Goal: Transaction & Acquisition: Download file/media

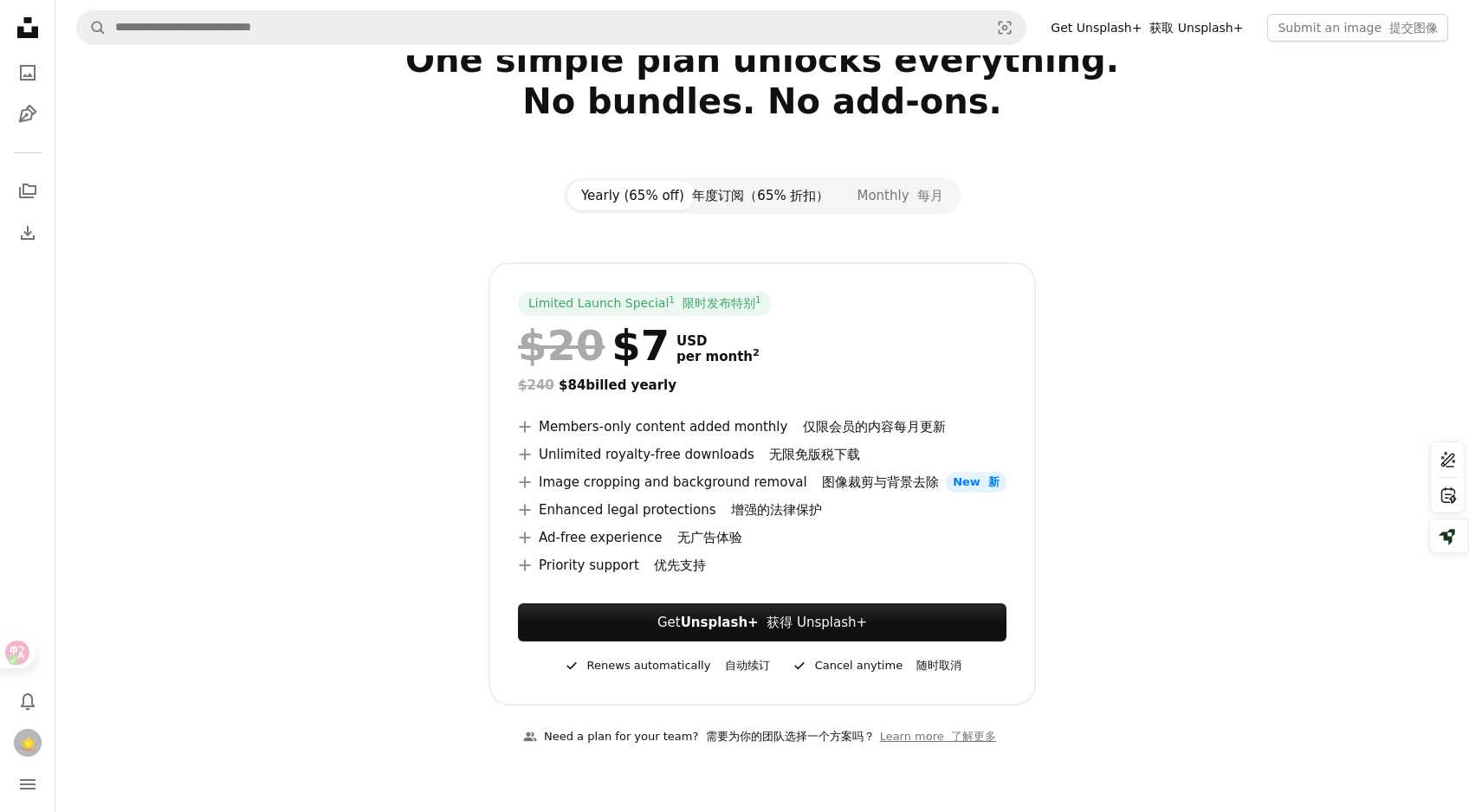
scroll to position [28, 0]
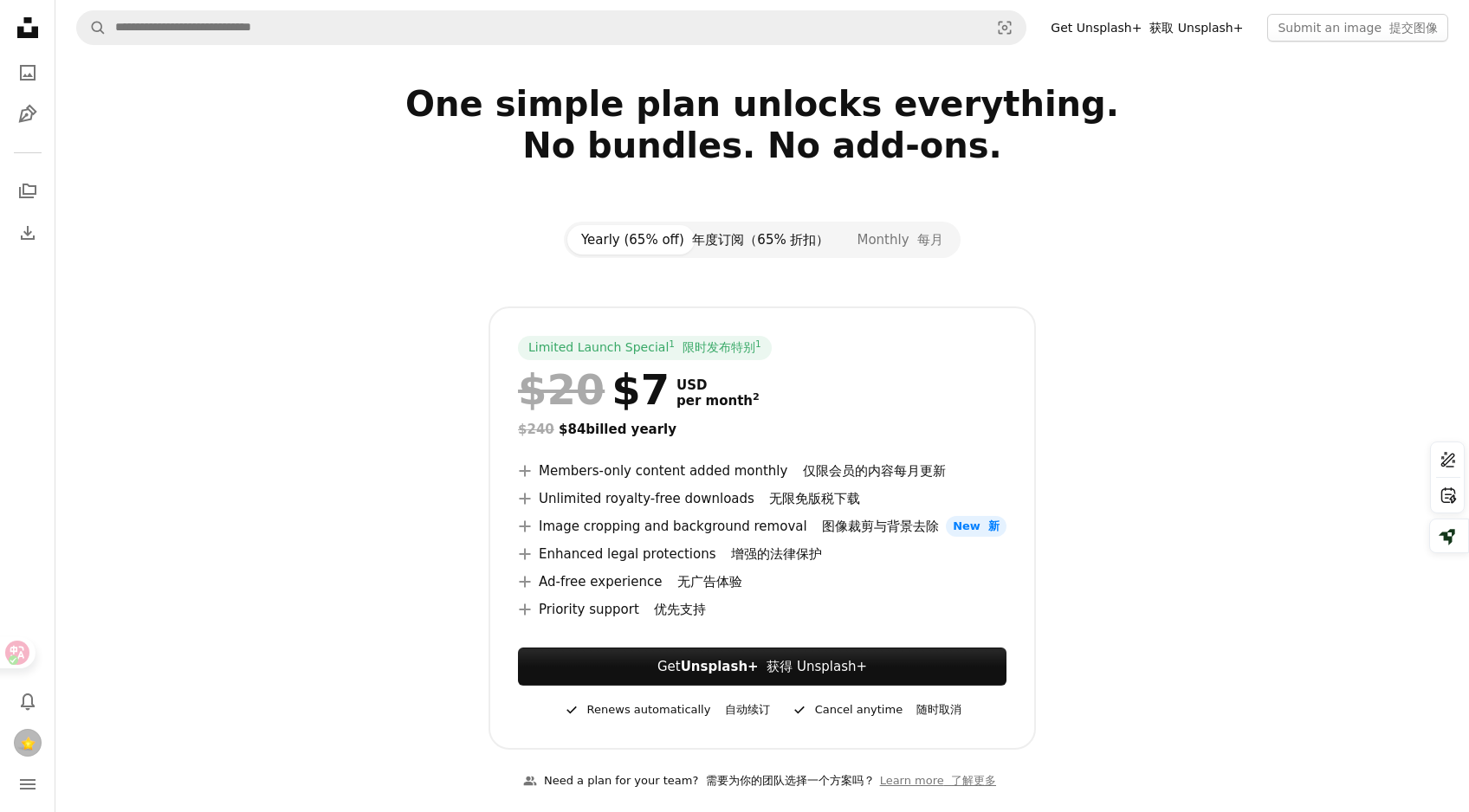
click at [740, 233] on font "年度订阅（65% 折扣）" at bounding box center [760, 240] width 137 height 15
click at [871, 235] on button "Monthly 每月" at bounding box center [900, 240] width 114 height 30
click at [24, 22] on icon at bounding box center [28, 28] width 21 height 21
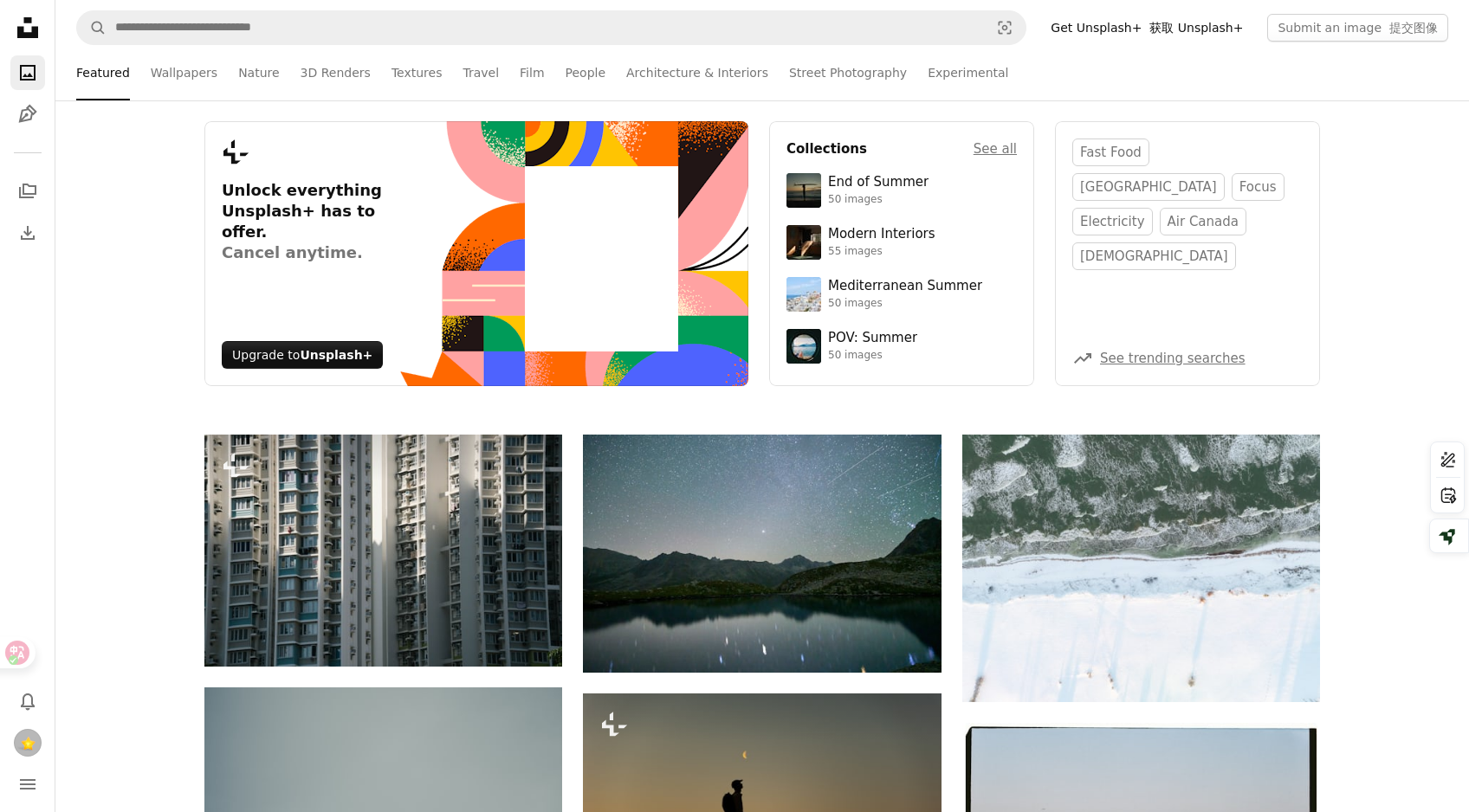
scroll to position [0, 0]
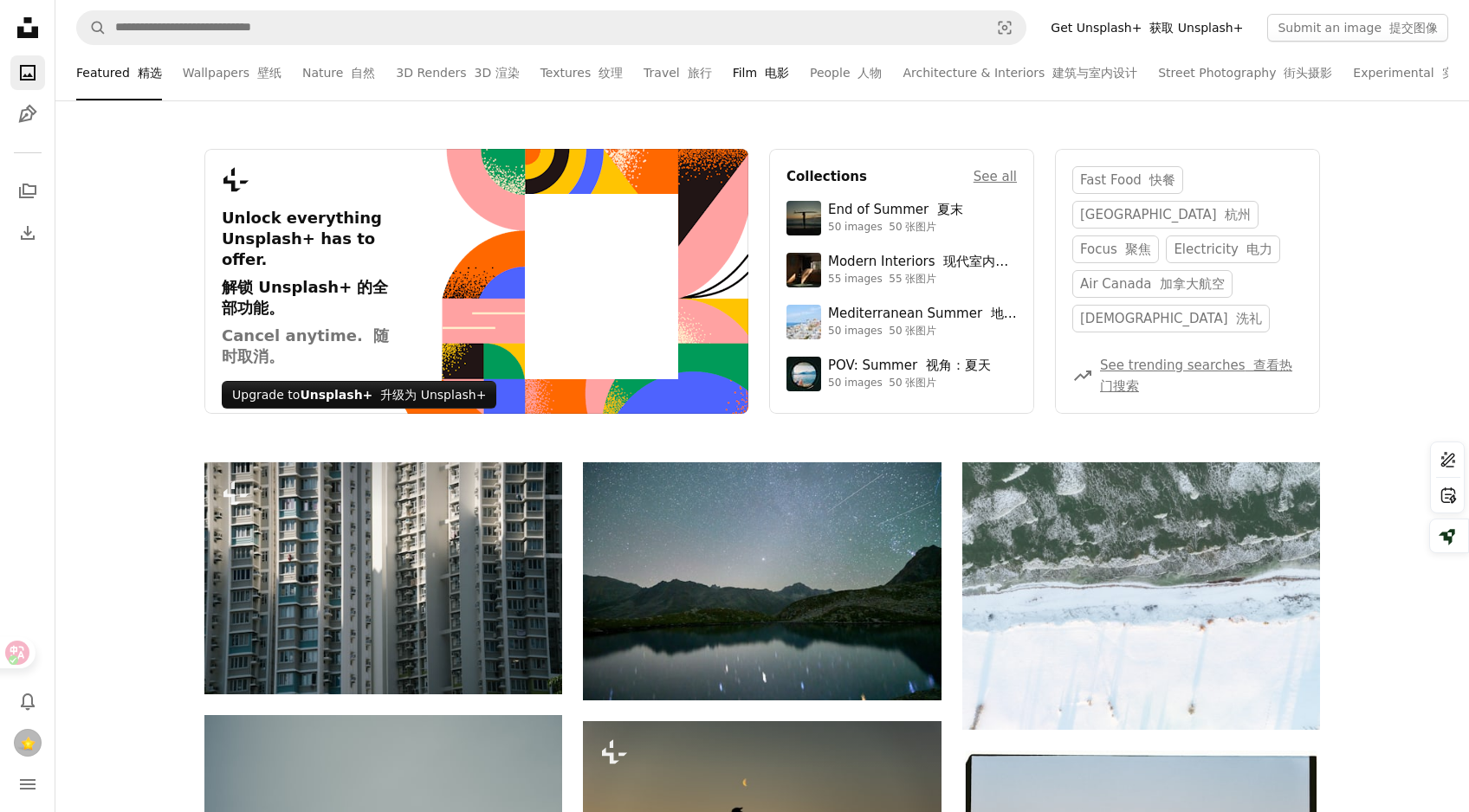
click at [733, 76] on link "Film 电影" at bounding box center [760, 73] width 57 height 56
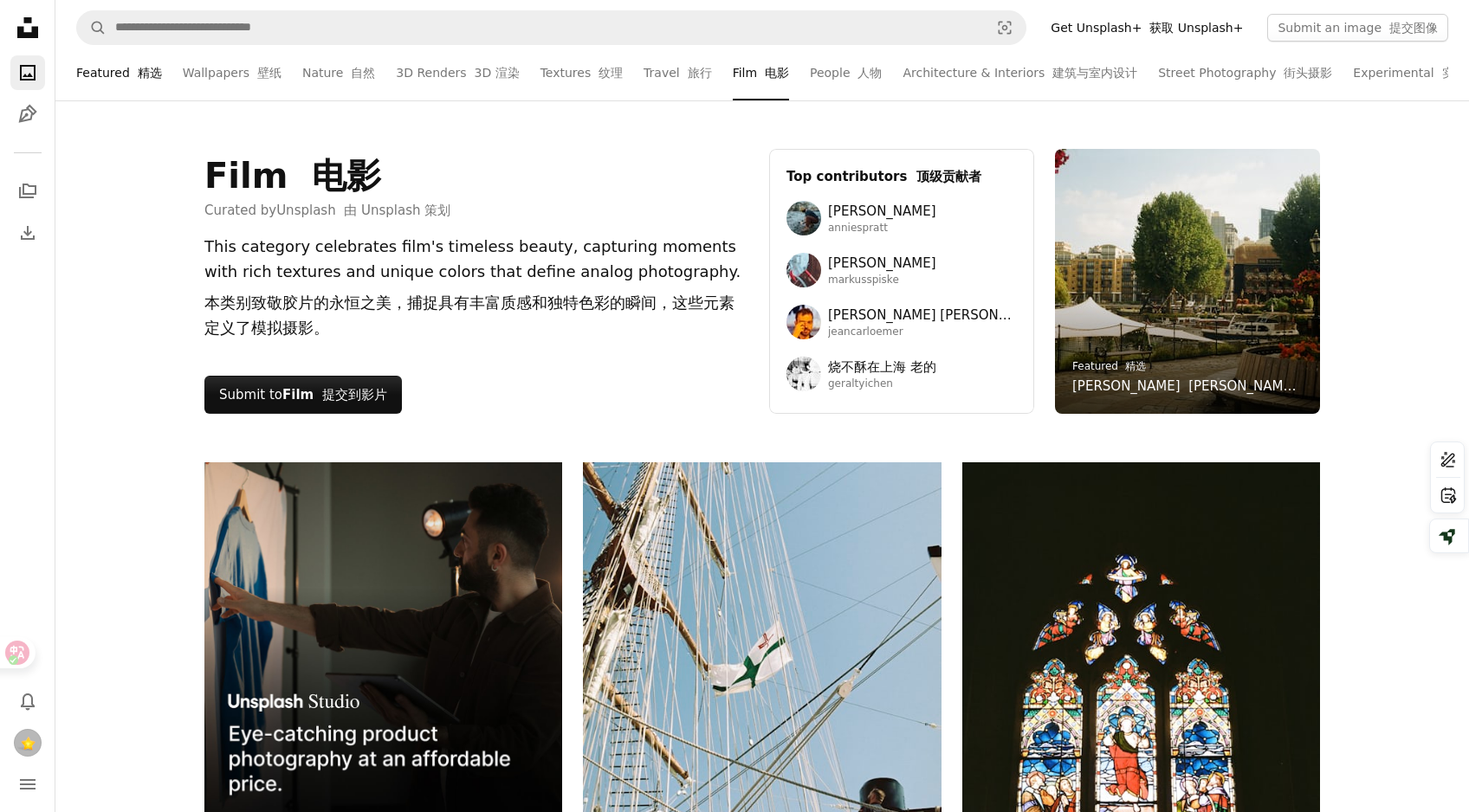
click at [130, 66] on font at bounding box center [133, 73] width 8 height 13
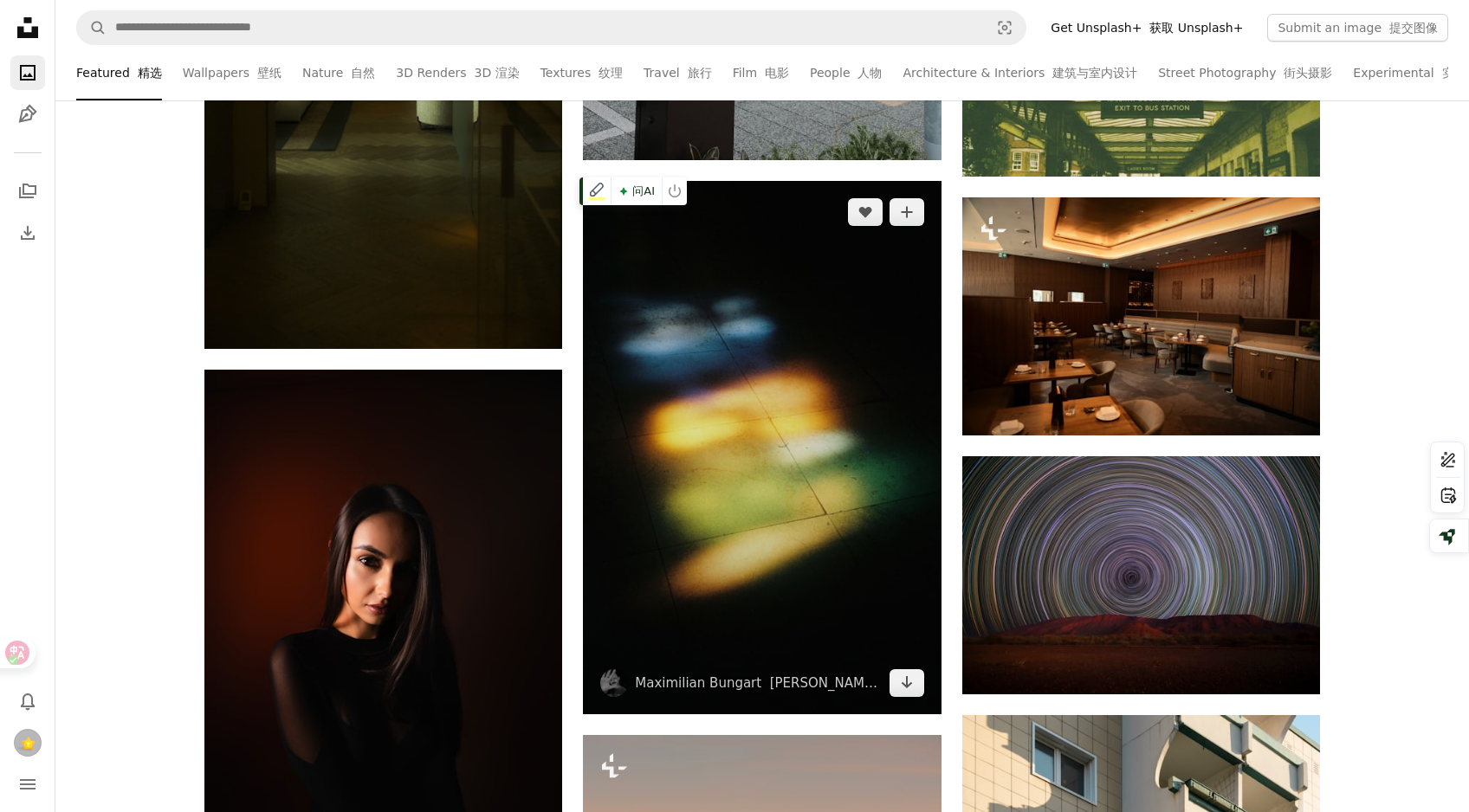
scroll to position [5298, 0]
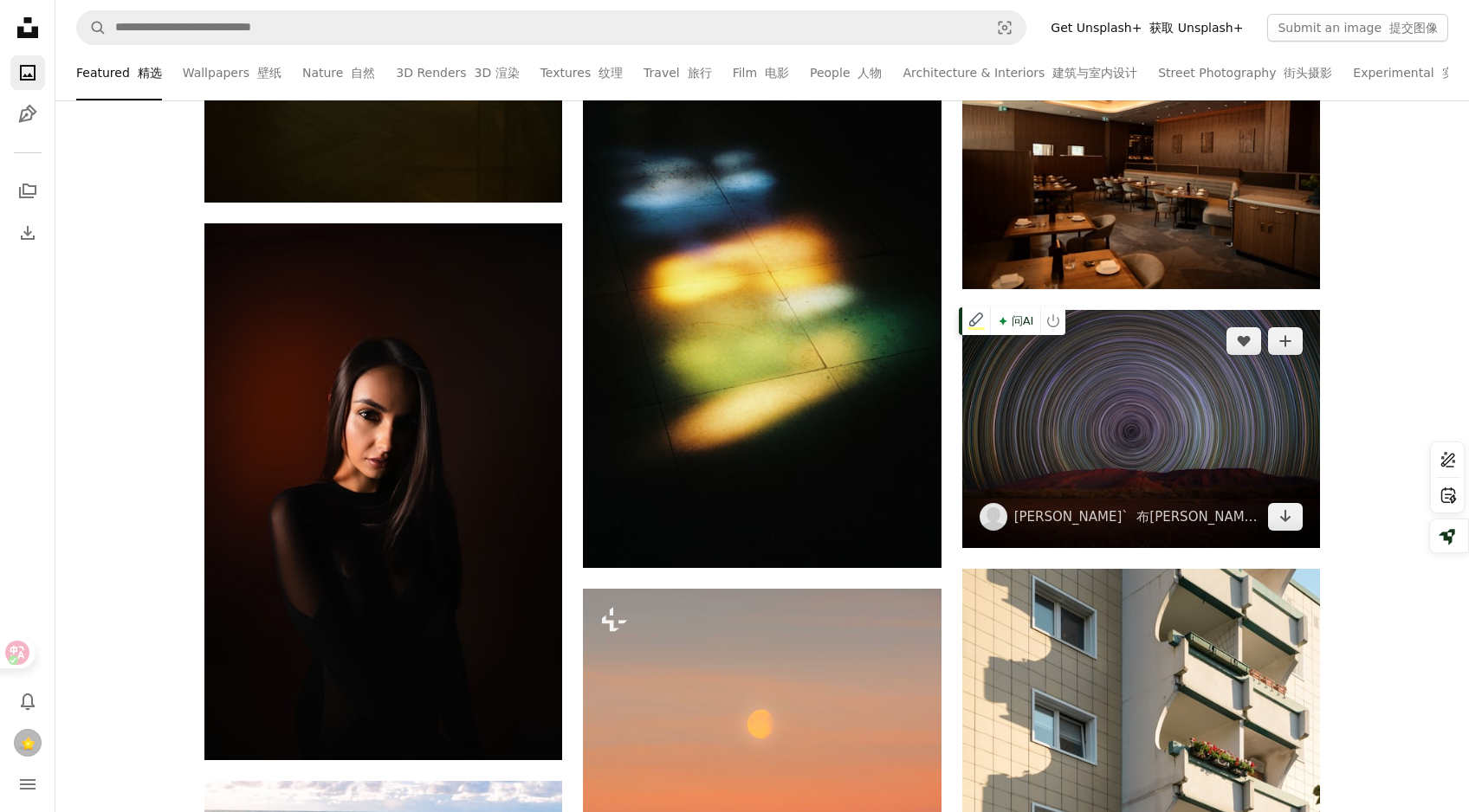
click at [1142, 451] on img at bounding box center [1141, 429] width 358 height 238
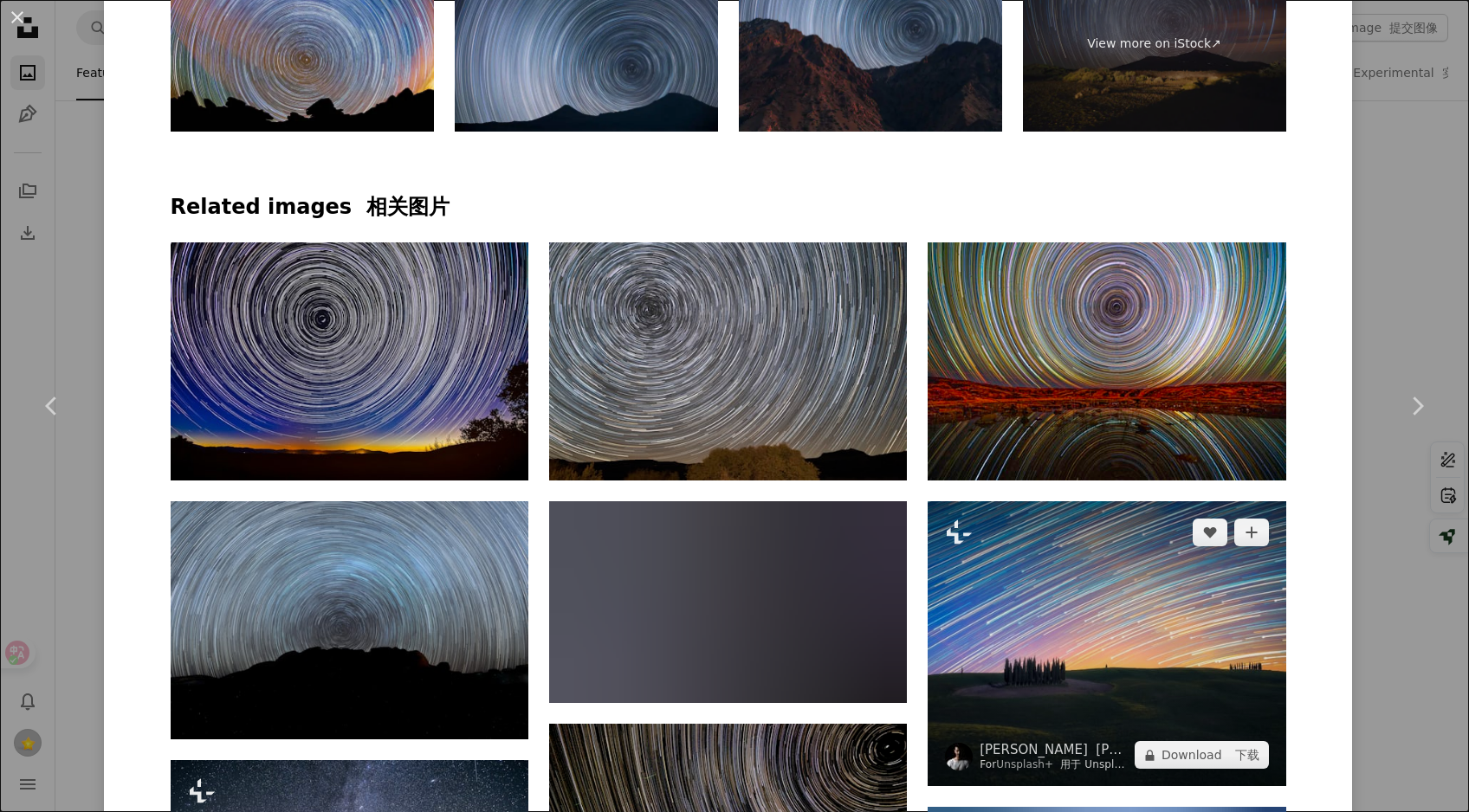
scroll to position [1256, 0]
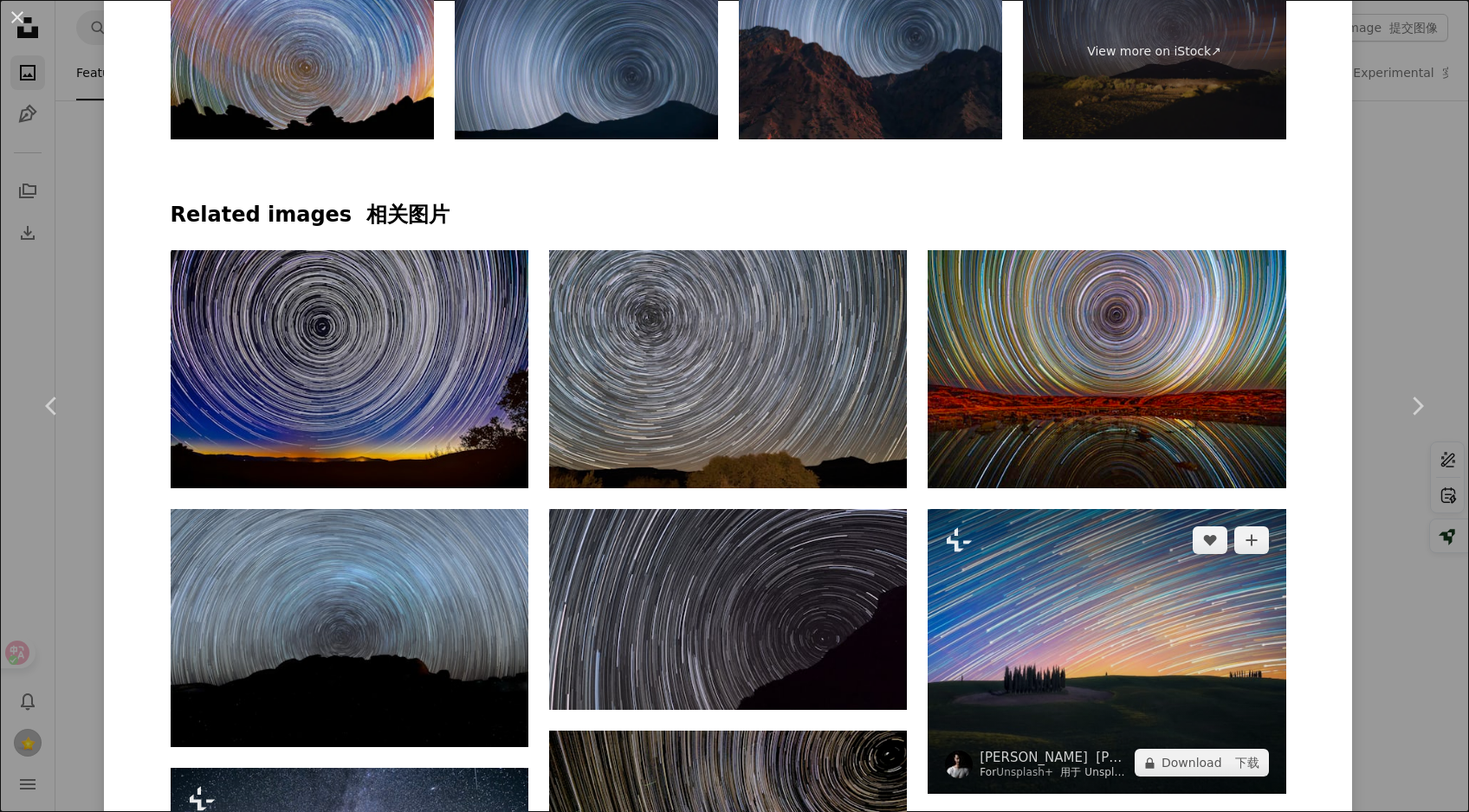
click at [1099, 509] on img at bounding box center [1106, 651] width 358 height 285
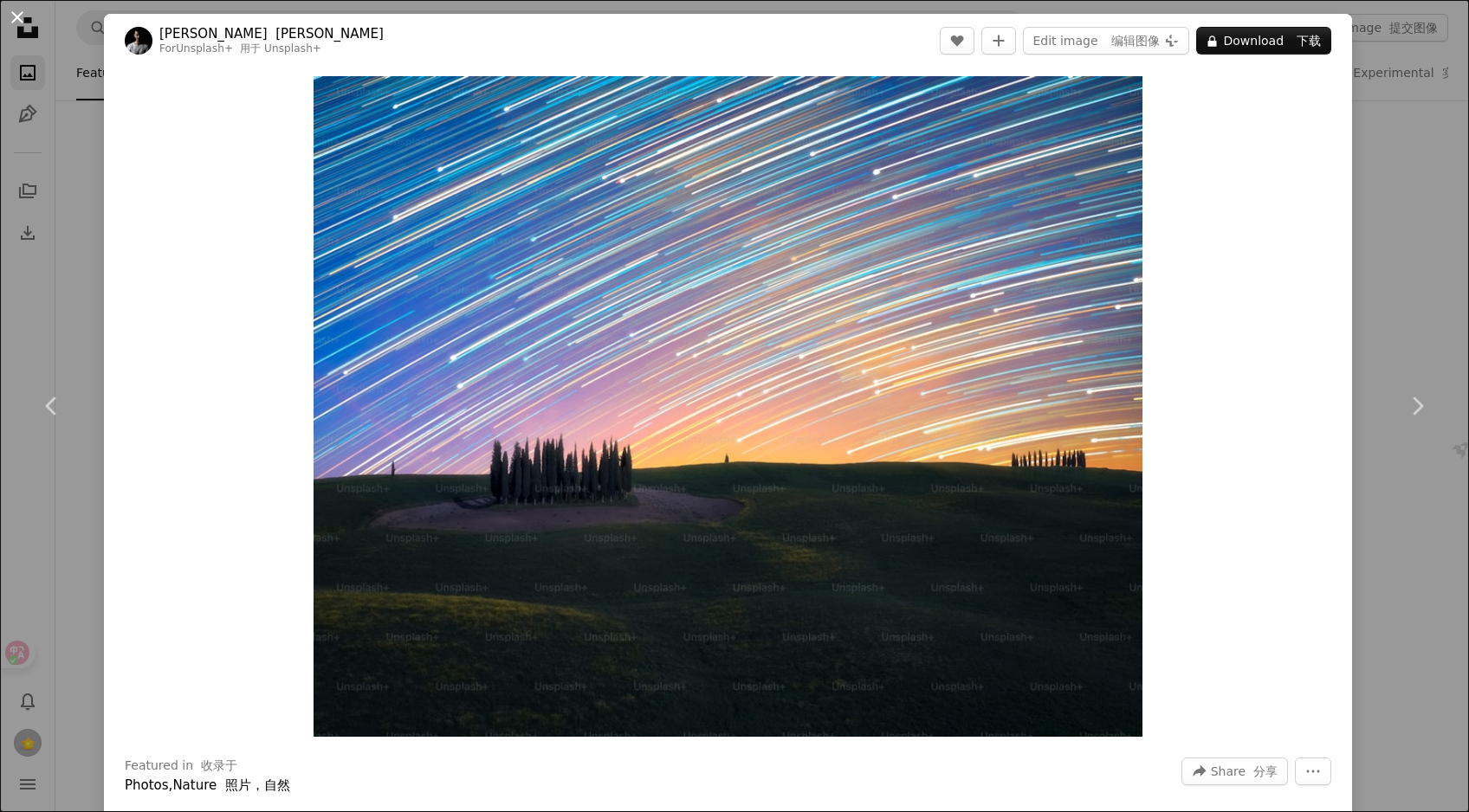
click at [19, 19] on button "An X shape" at bounding box center [17, 17] width 21 height 21
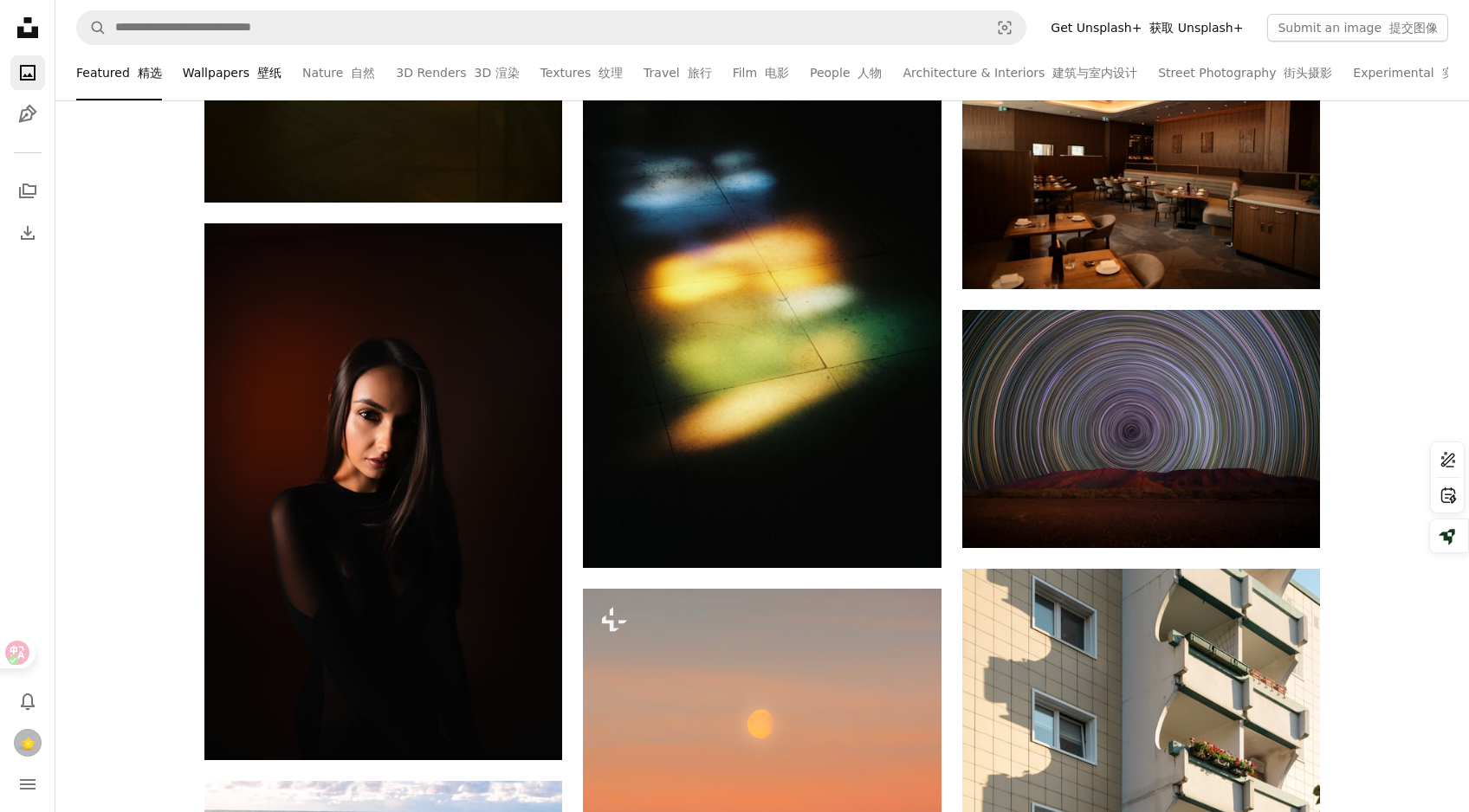
click at [229, 74] on link "Wallpapers 壁纸" at bounding box center [231, 73] width 99 height 56
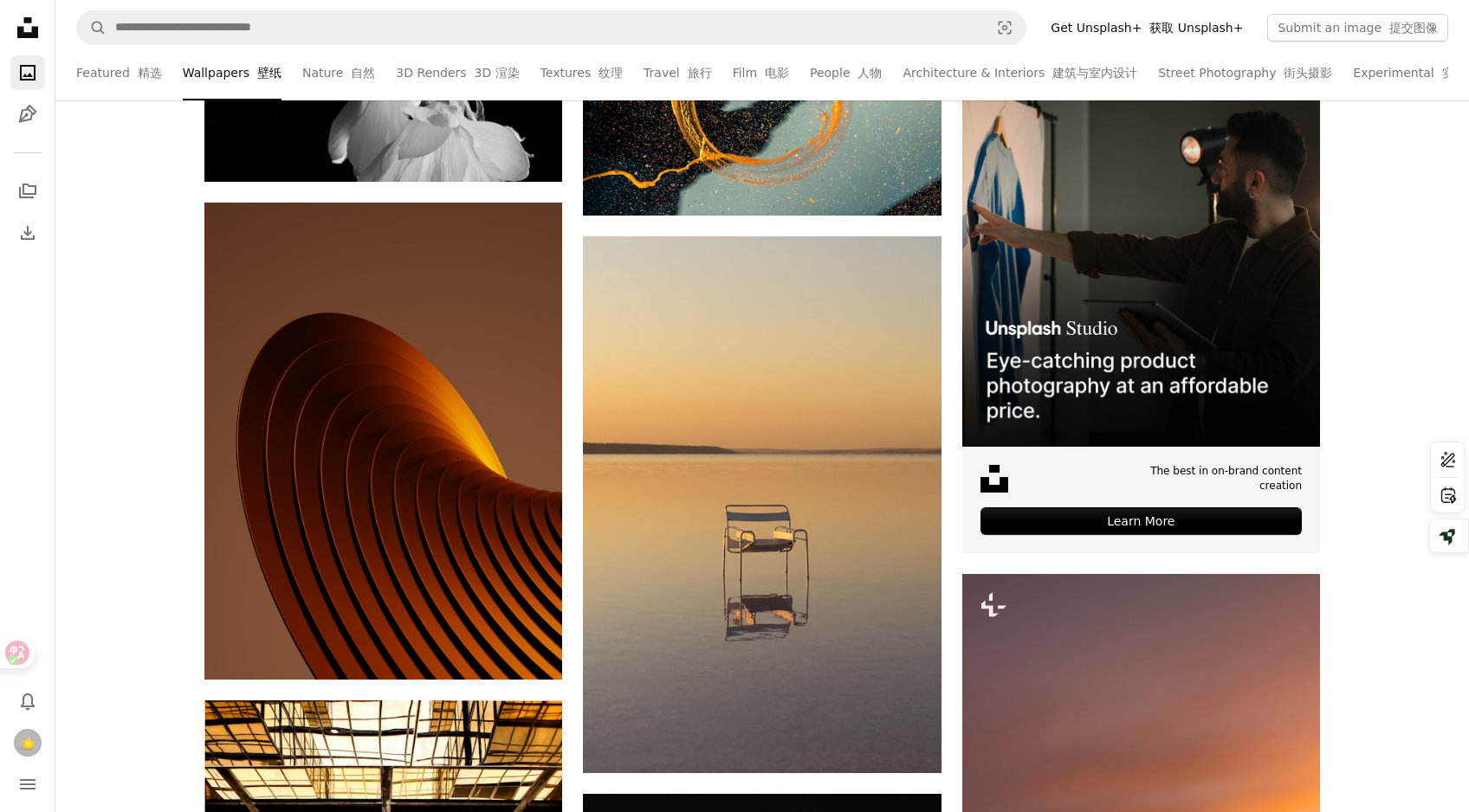
scroll to position [6406, 0]
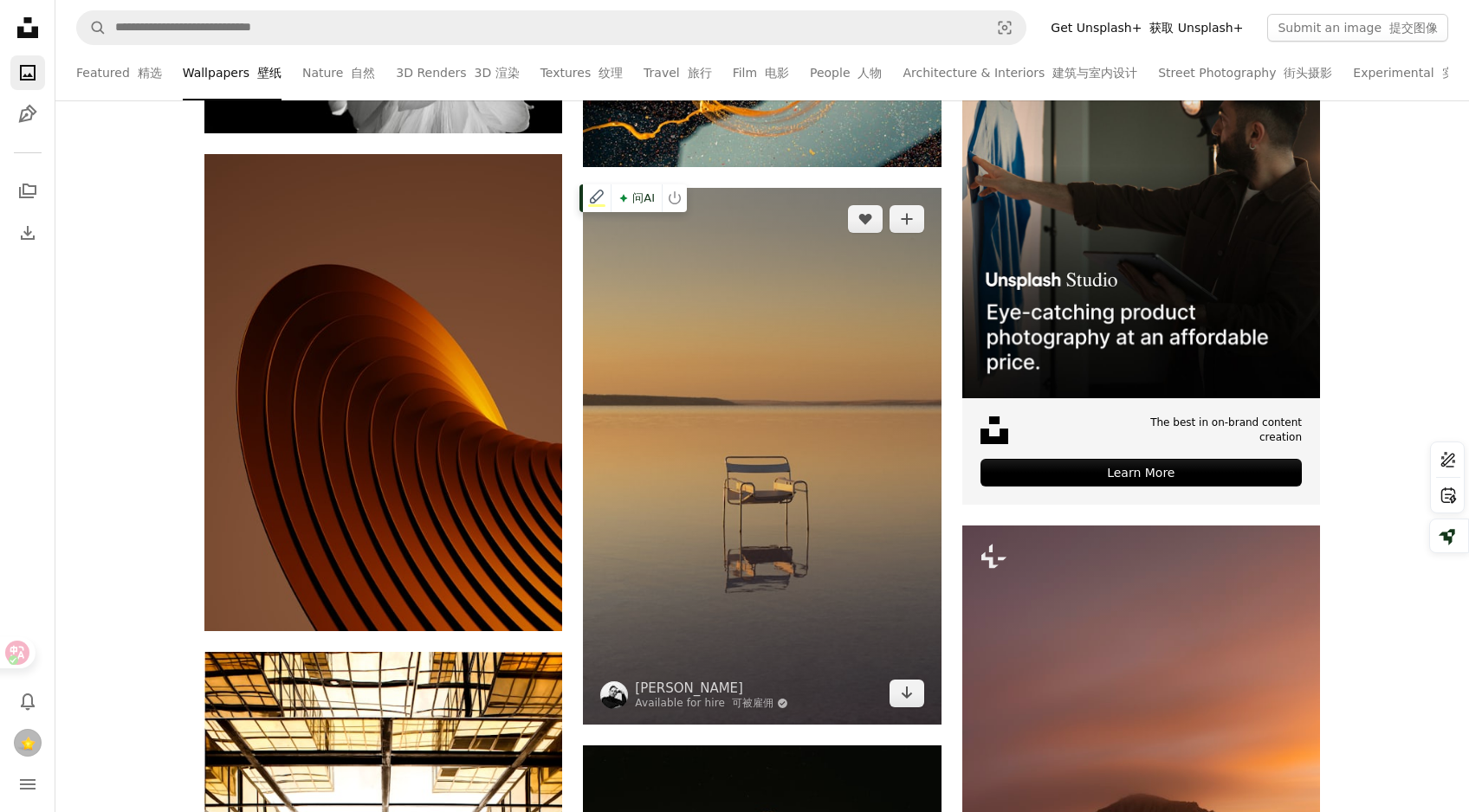
click at [773, 491] on img at bounding box center [761, 456] width 358 height 537
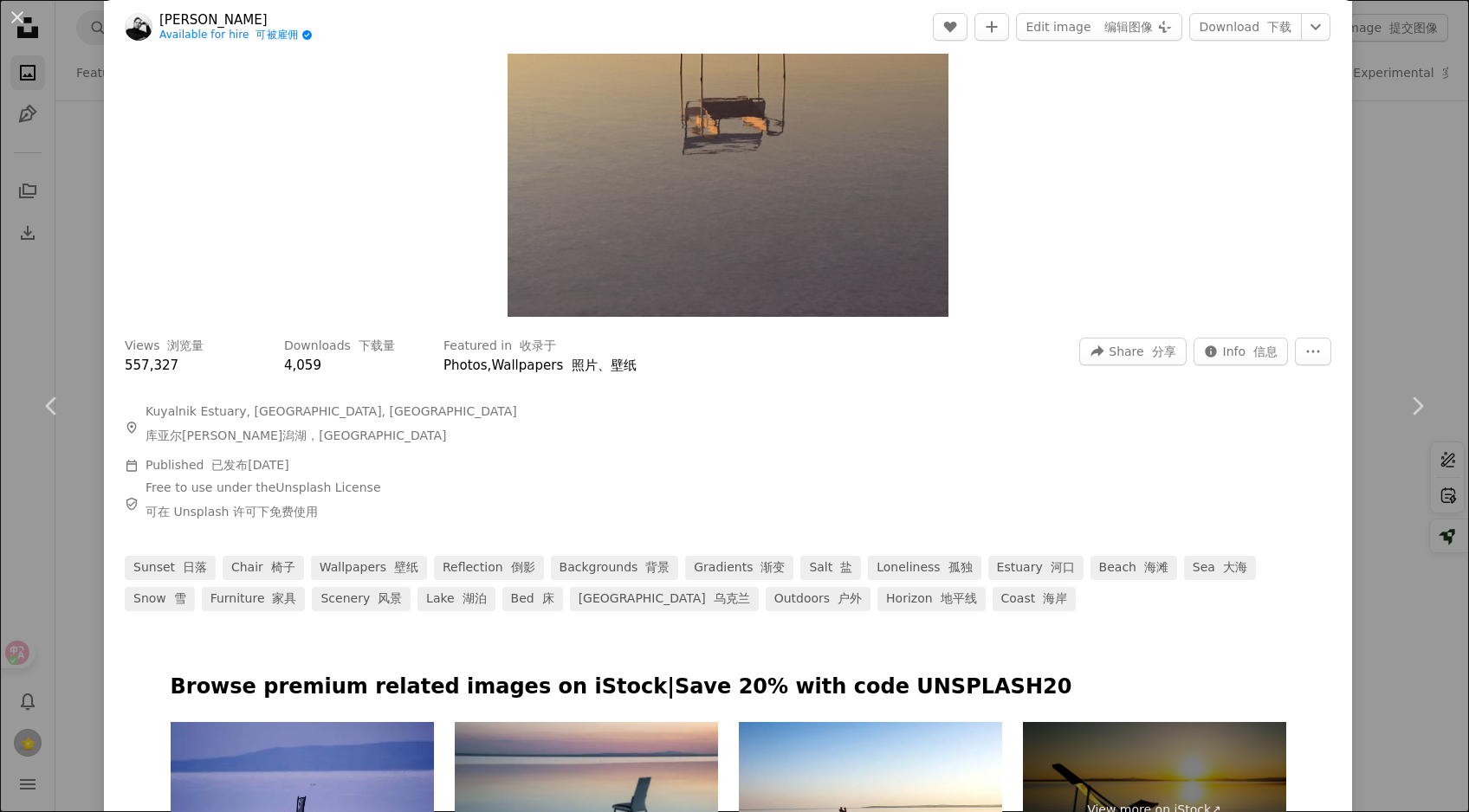
scroll to position [431, 0]
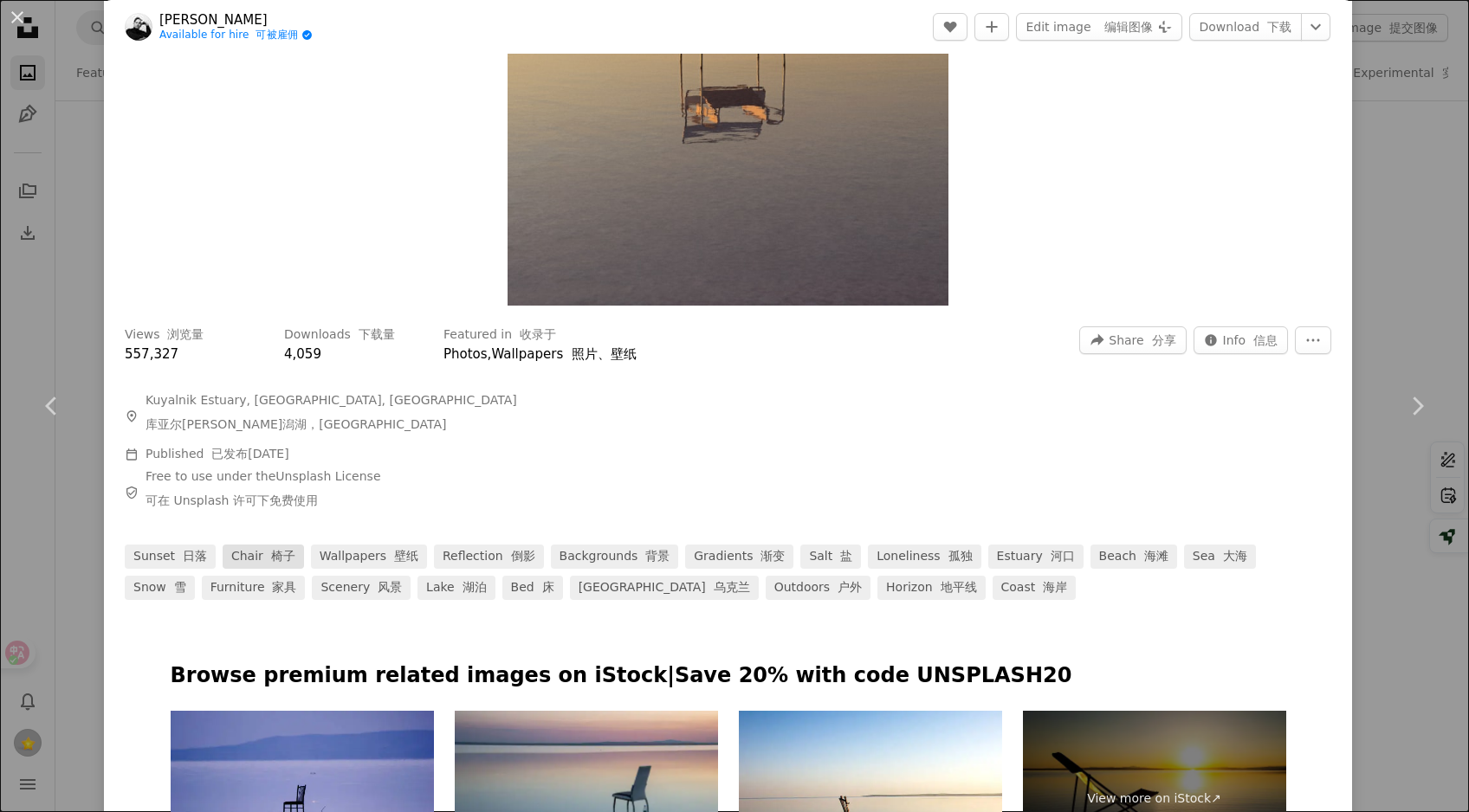
click at [255, 553] on link "chair 椅子" at bounding box center [263, 556] width 82 height 24
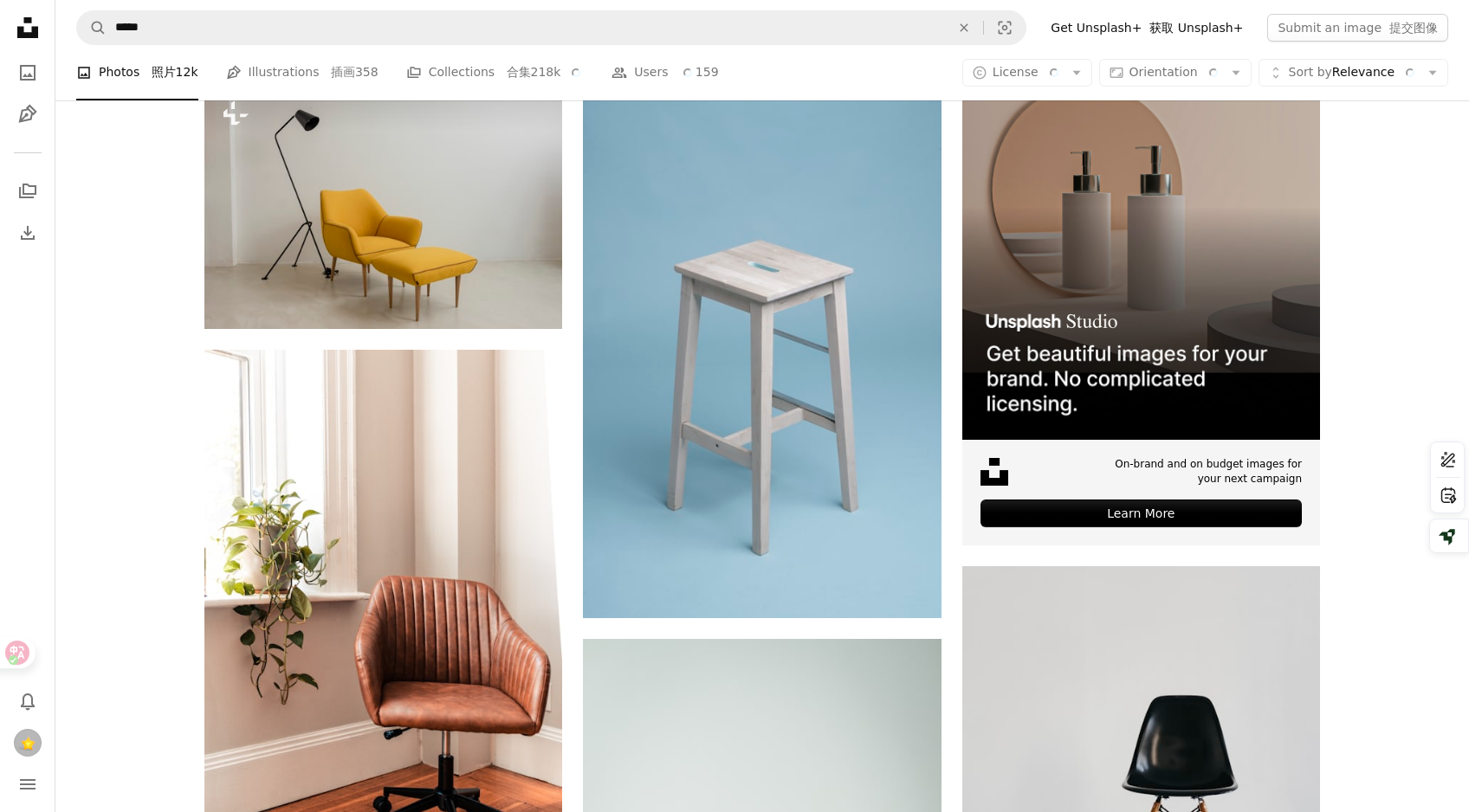
scroll to position [354, 0]
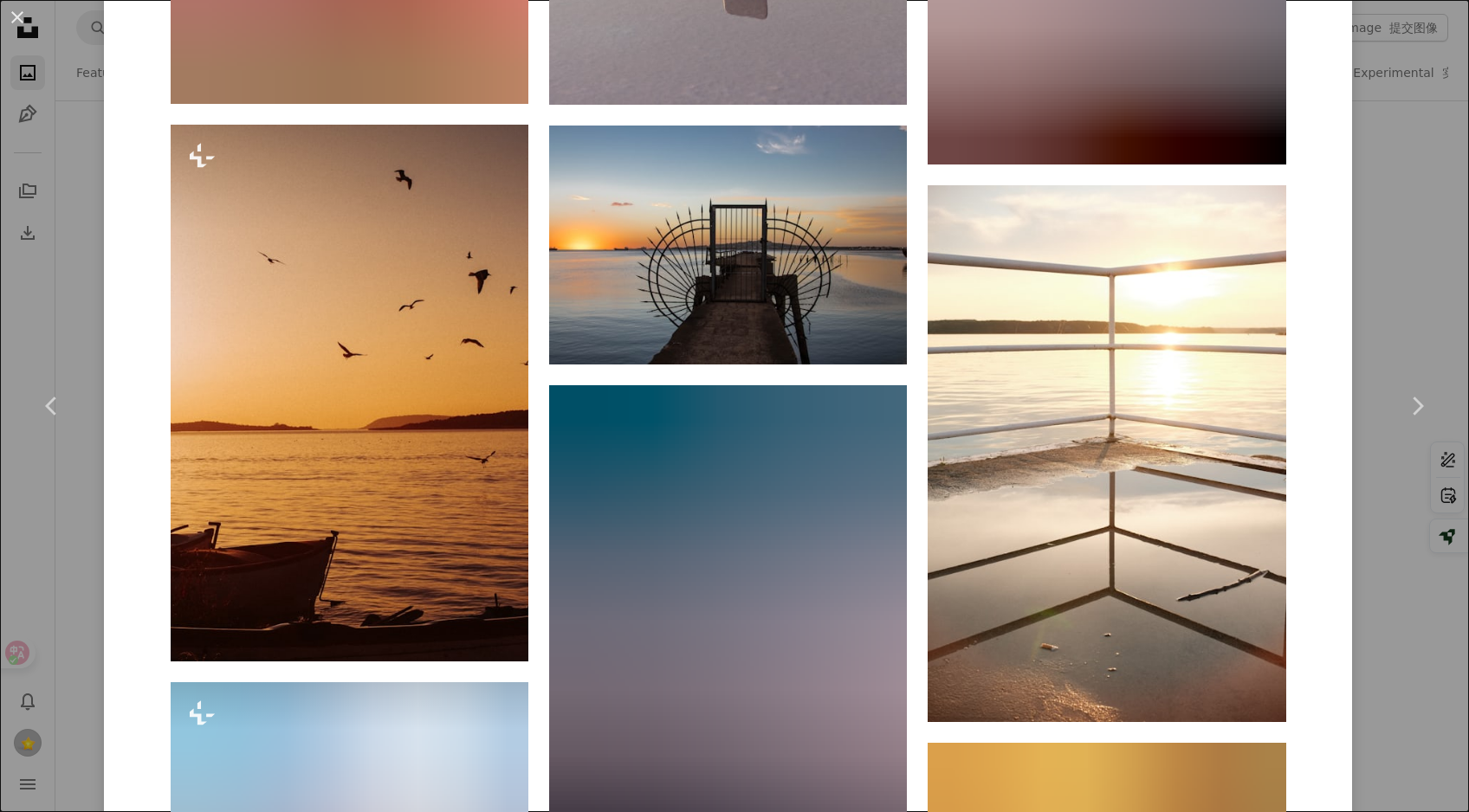
scroll to position [2692, 0]
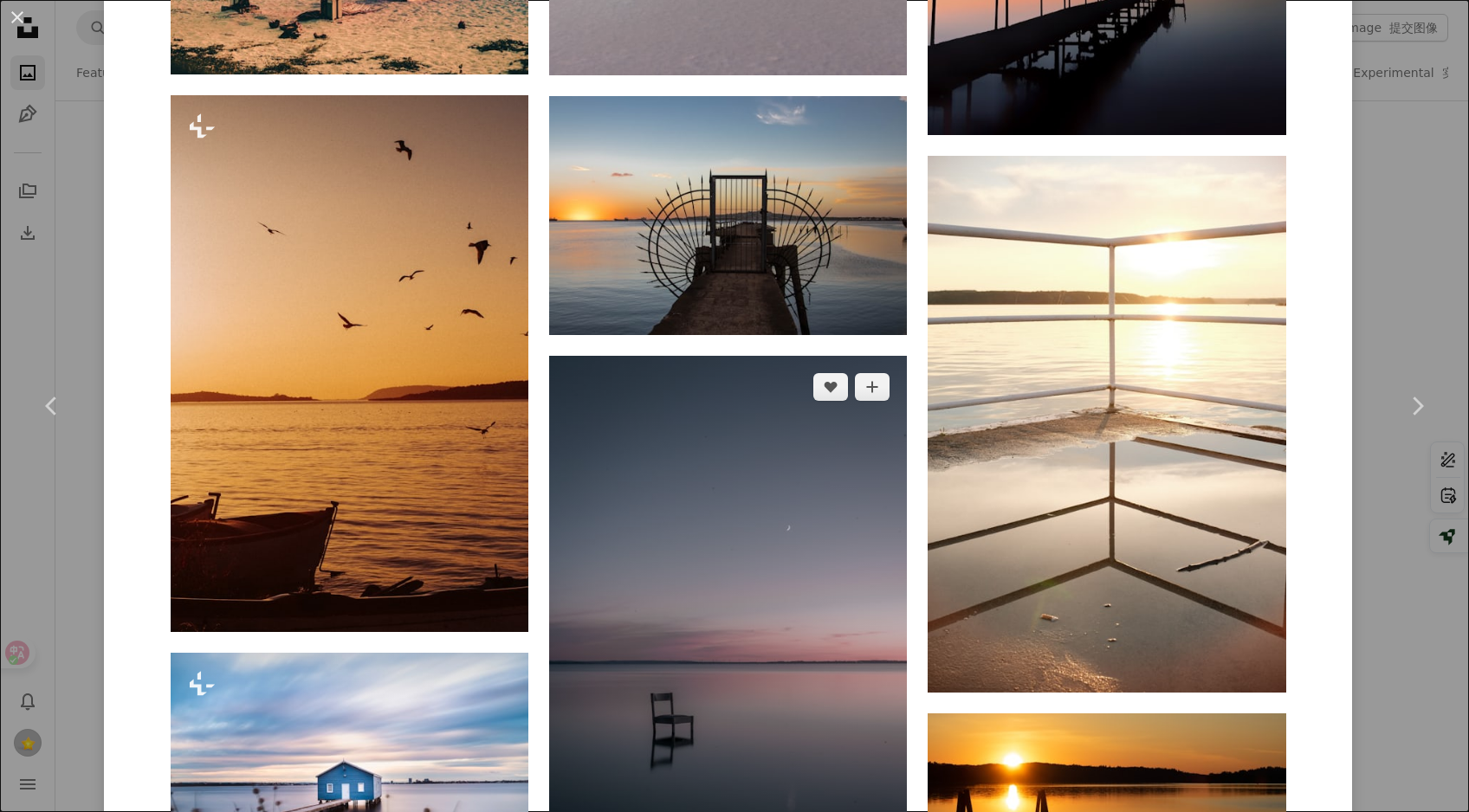
click at [707, 475] on img at bounding box center [728, 624] width 358 height 537
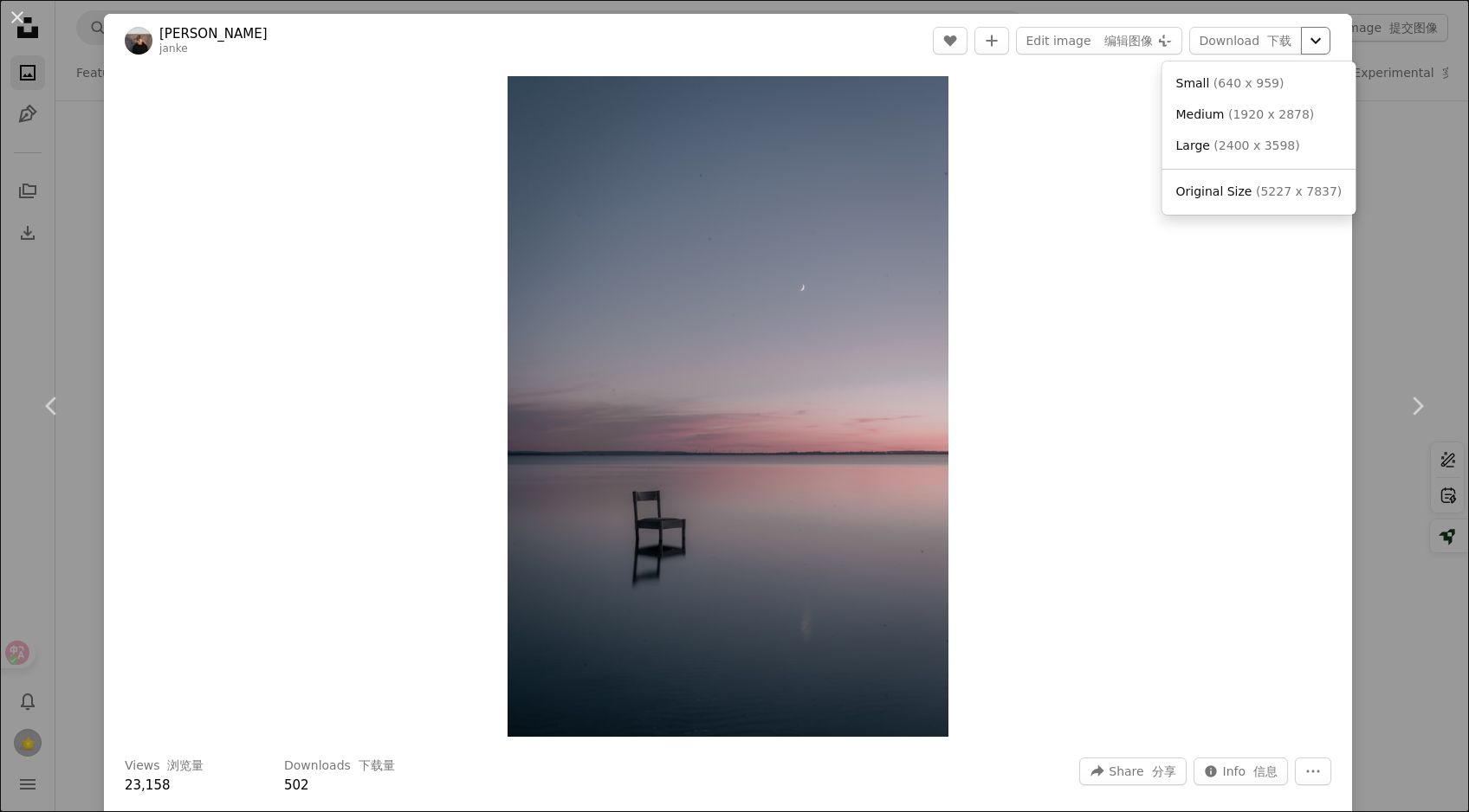
click at [1328, 39] on icon "Chevron down" at bounding box center [1315, 41] width 28 height 21
click at [1273, 193] on span "( 5227 x 7837 )" at bounding box center [1275, 191] width 85 height 13
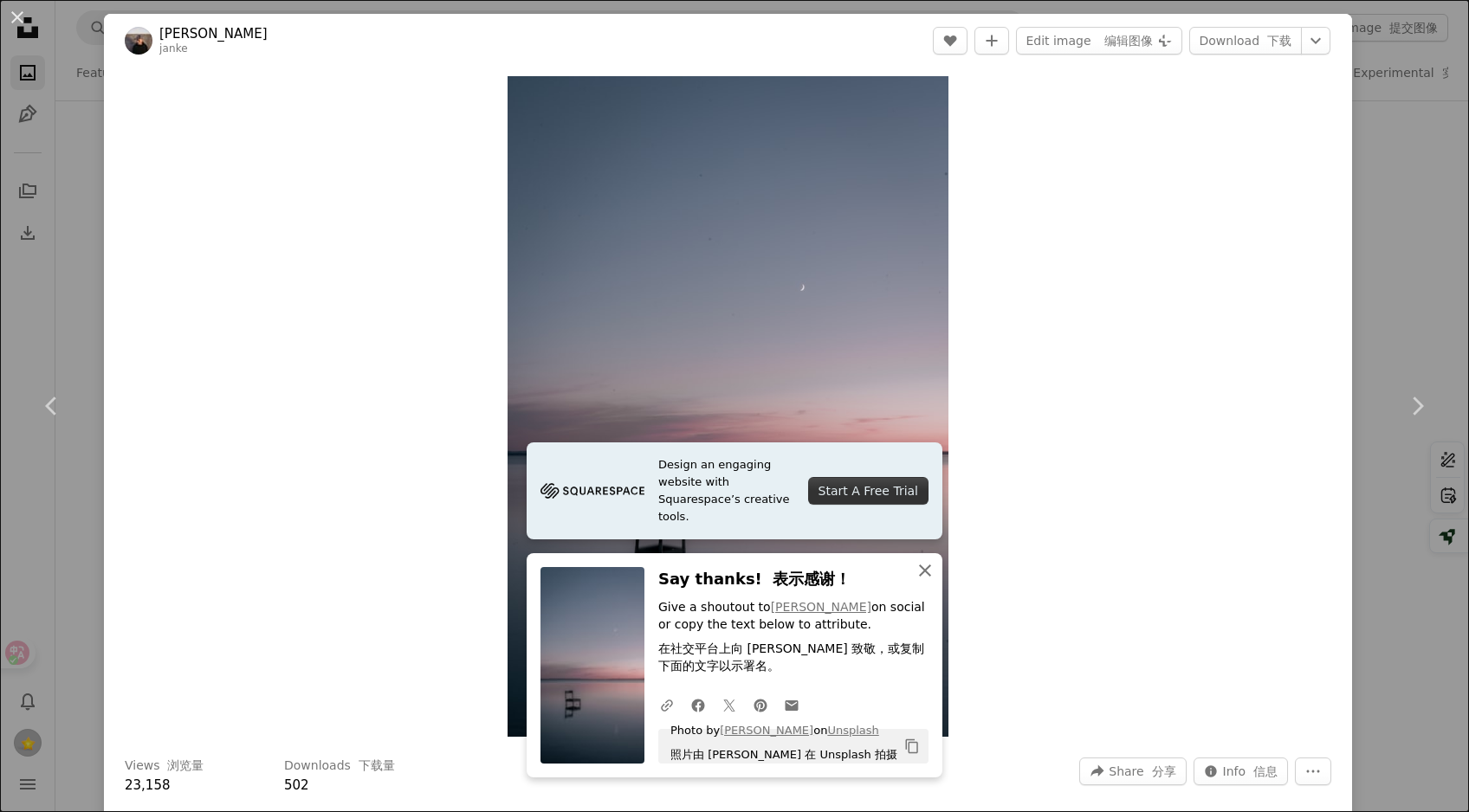
click at [924, 565] on icon "An X shape" at bounding box center [925, 571] width 21 height 21
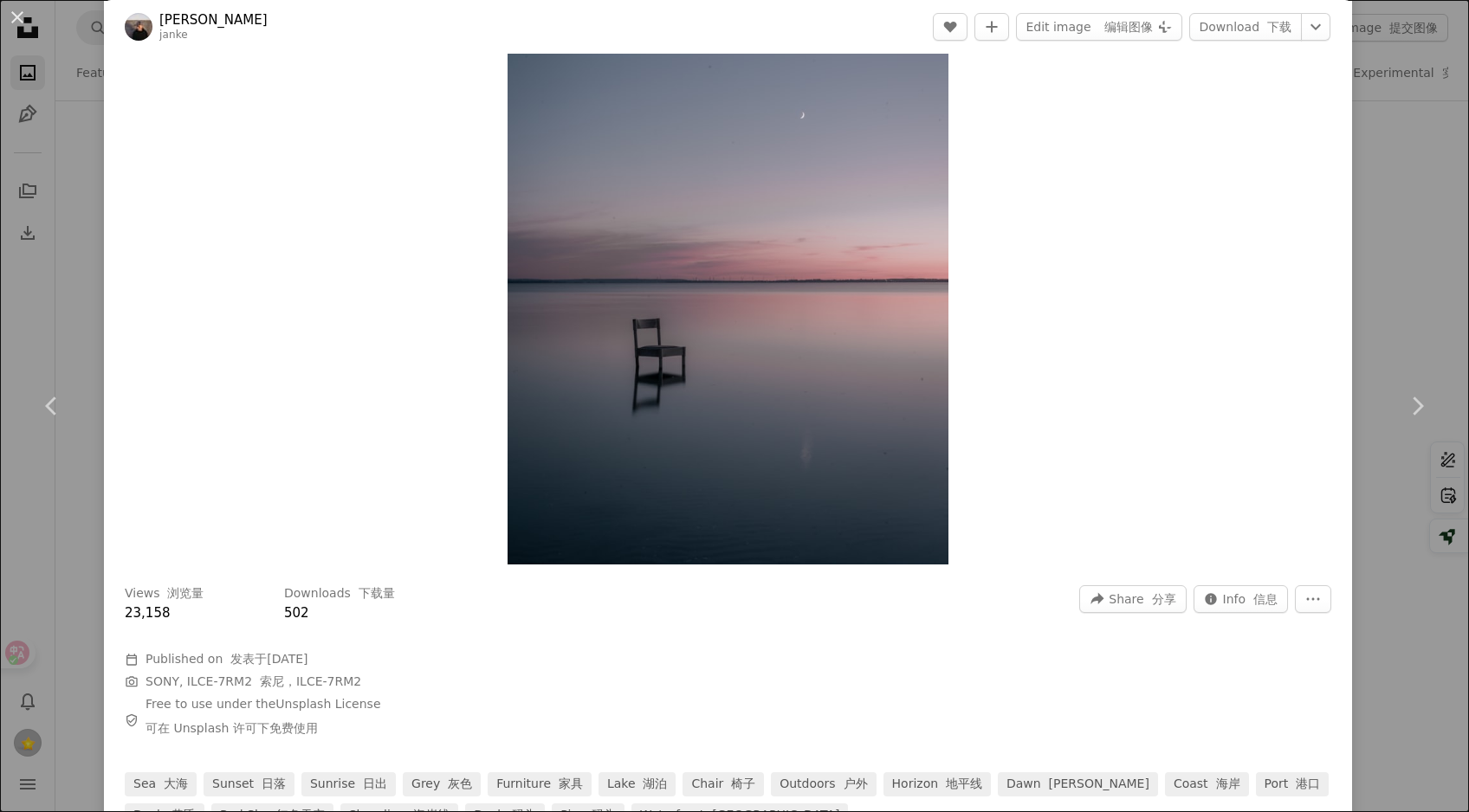
scroll to position [194, 0]
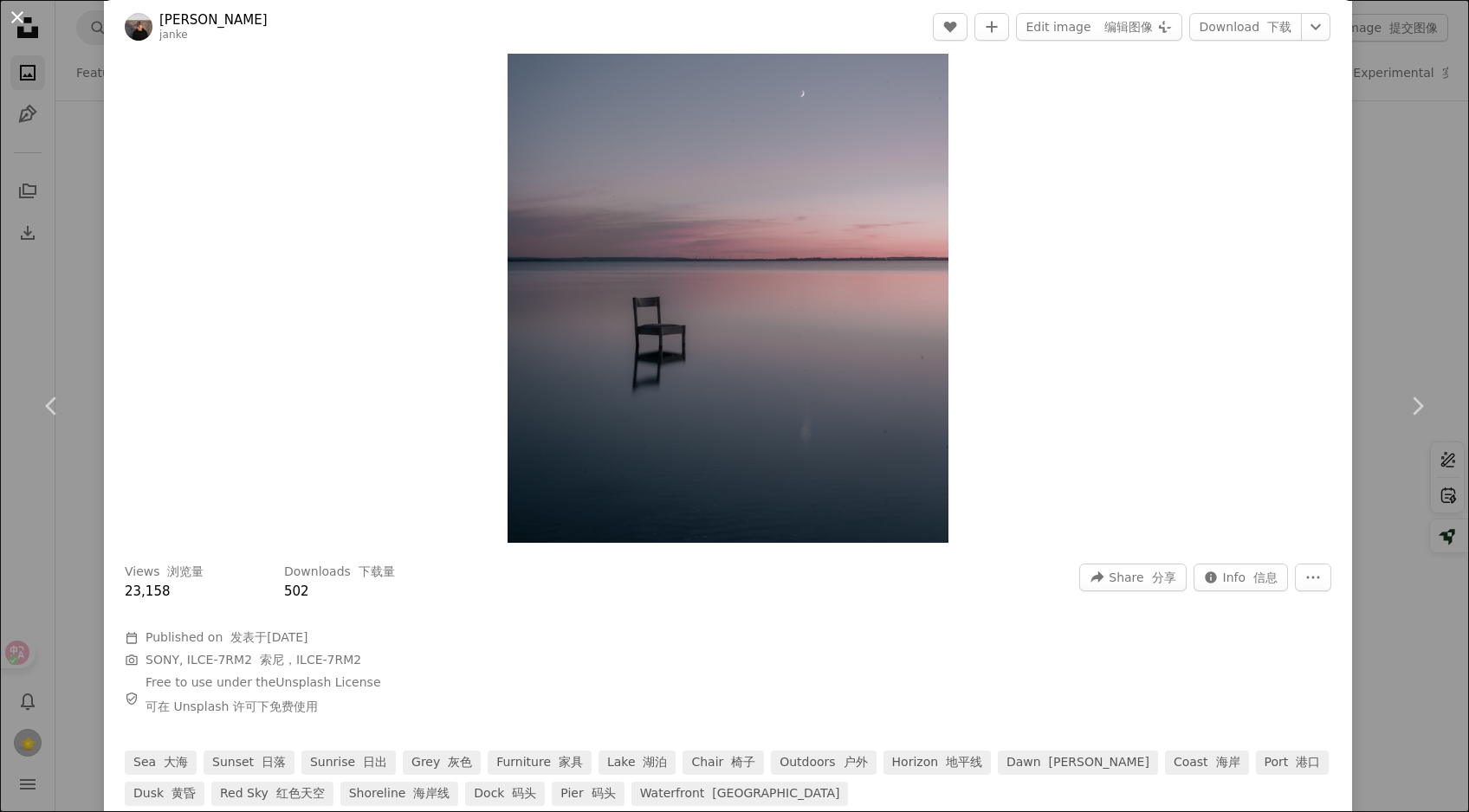
click at [14, 15] on button "An X shape" at bounding box center [17, 17] width 21 height 21
